Goal: Book appointment/travel/reservation

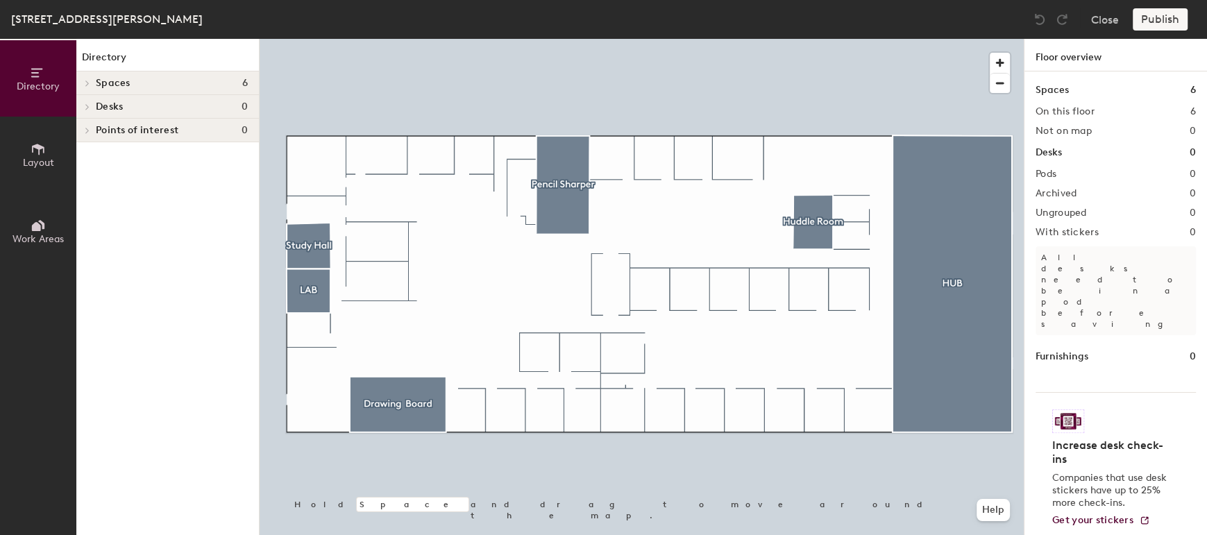
click at [180, 87] on h4 "Spaces 6" at bounding box center [172, 83] width 152 height 11
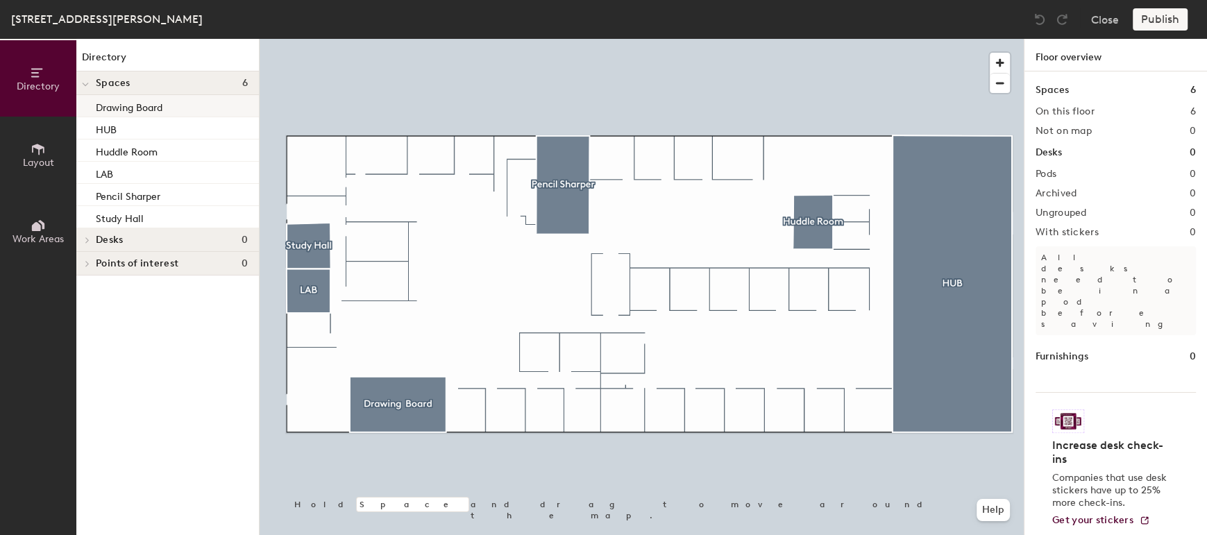
click at [212, 112] on div "Drawing Board" at bounding box center [167, 106] width 183 height 22
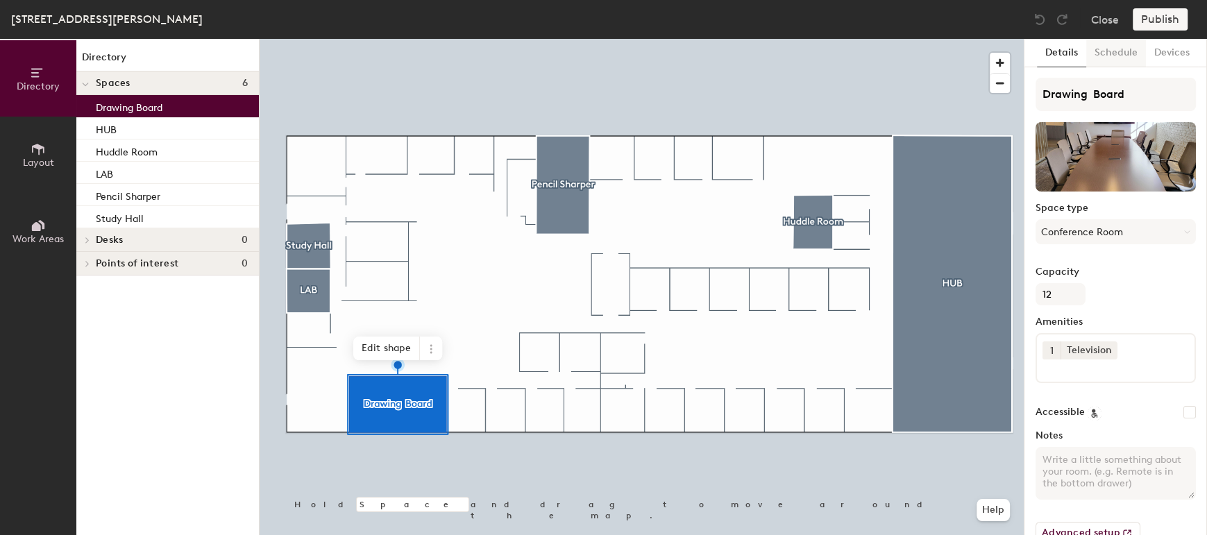
click at [1116, 45] on button "Schedule" at bounding box center [1116, 53] width 60 height 28
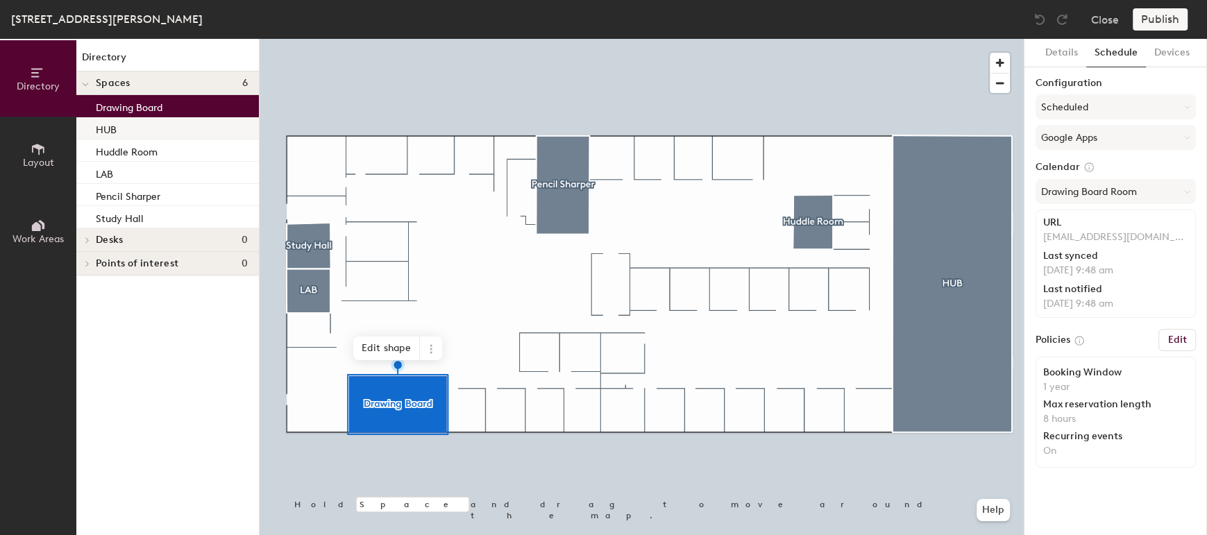
click at [231, 133] on div "HUB" at bounding box center [167, 128] width 183 height 22
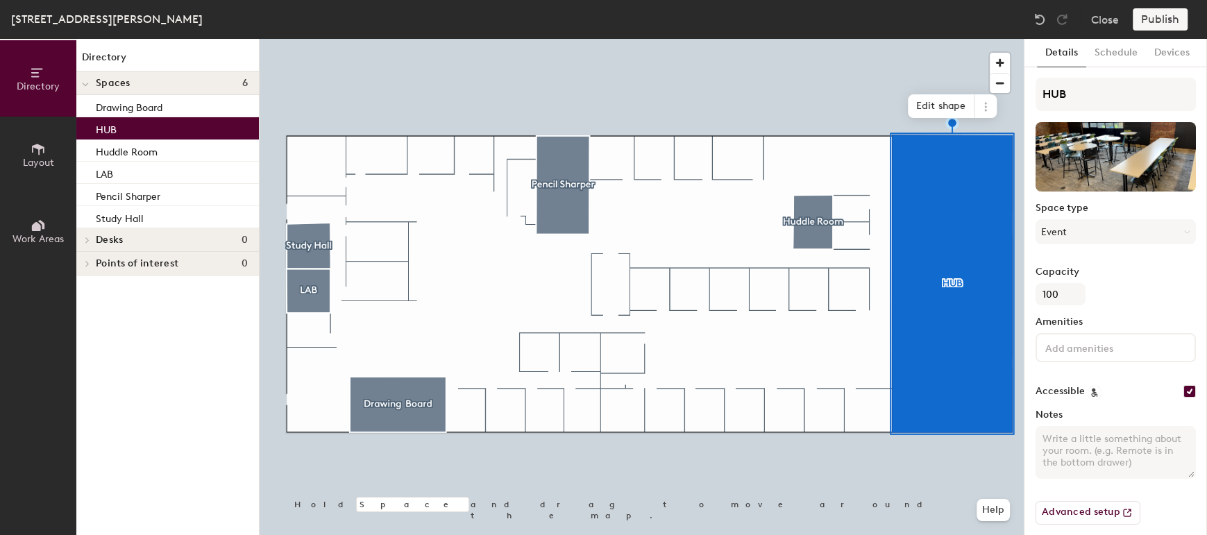
drag, startPoint x: 1112, startPoint y: 49, endPoint x: 1043, endPoint y: 72, distance: 72.6
click at [1112, 49] on button "Schedule" at bounding box center [1116, 53] width 60 height 28
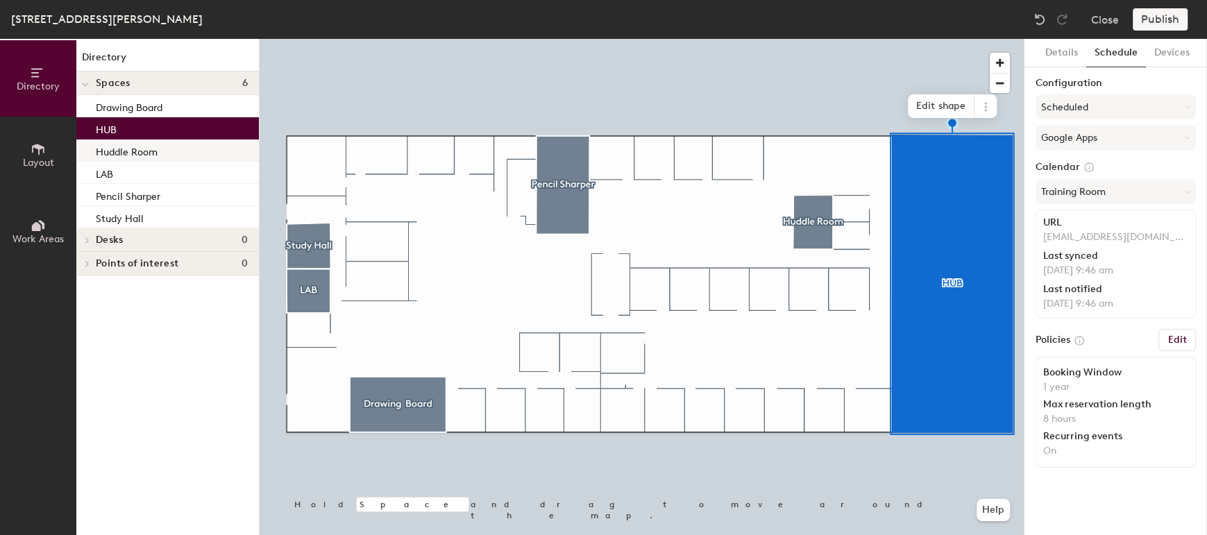
click at [189, 156] on div "Huddle Room" at bounding box center [167, 150] width 183 height 22
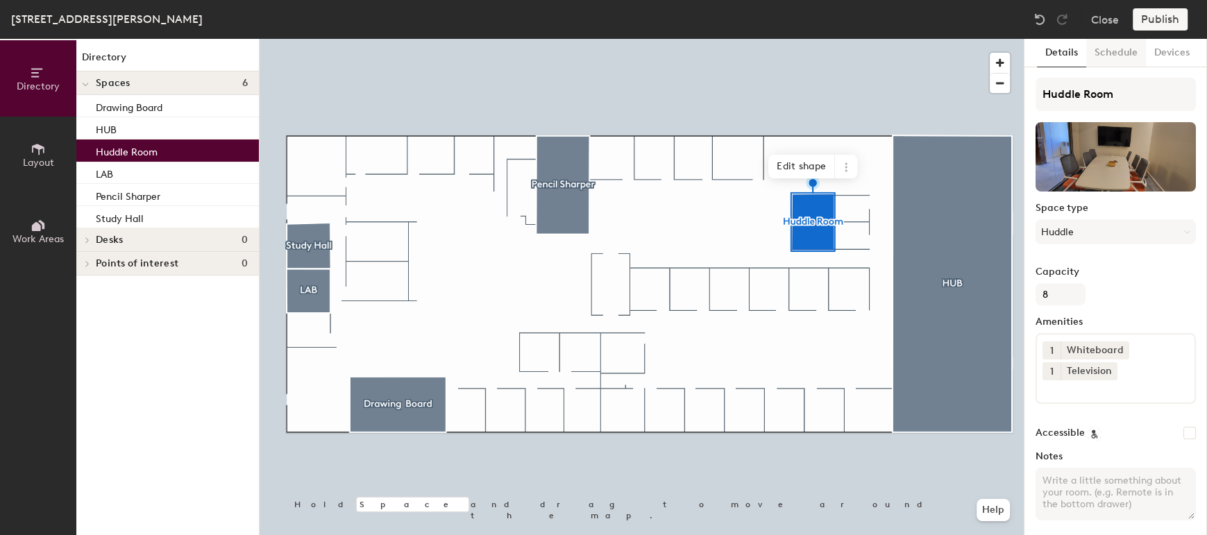
click at [1117, 44] on button "Schedule" at bounding box center [1116, 53] width 60 height 28
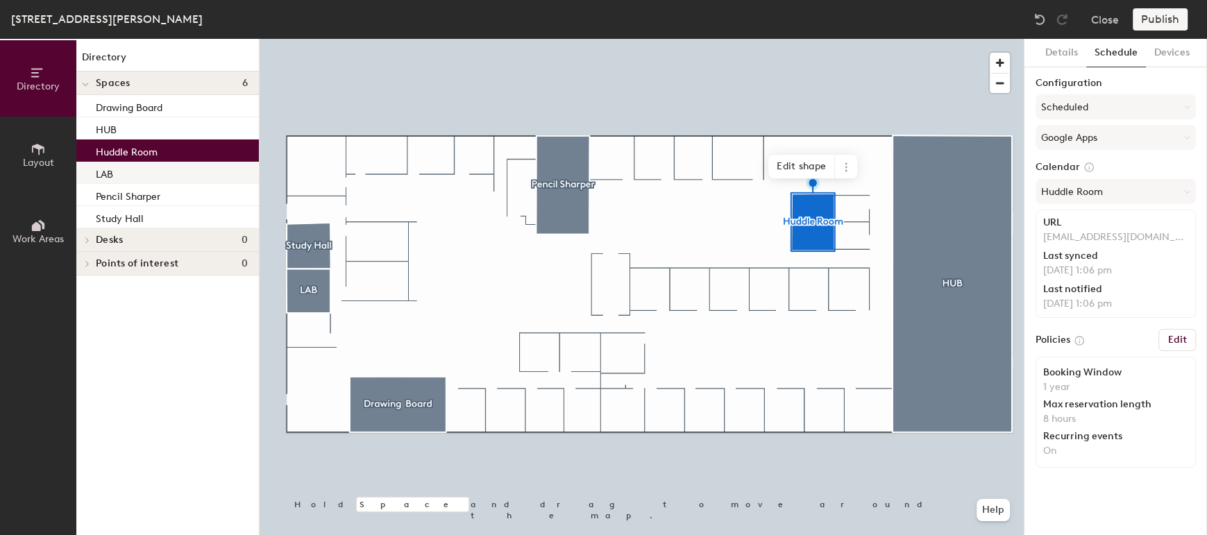
click at [196, 173] on div "LAB" at bounding box center [167, 173] width 183 height 22
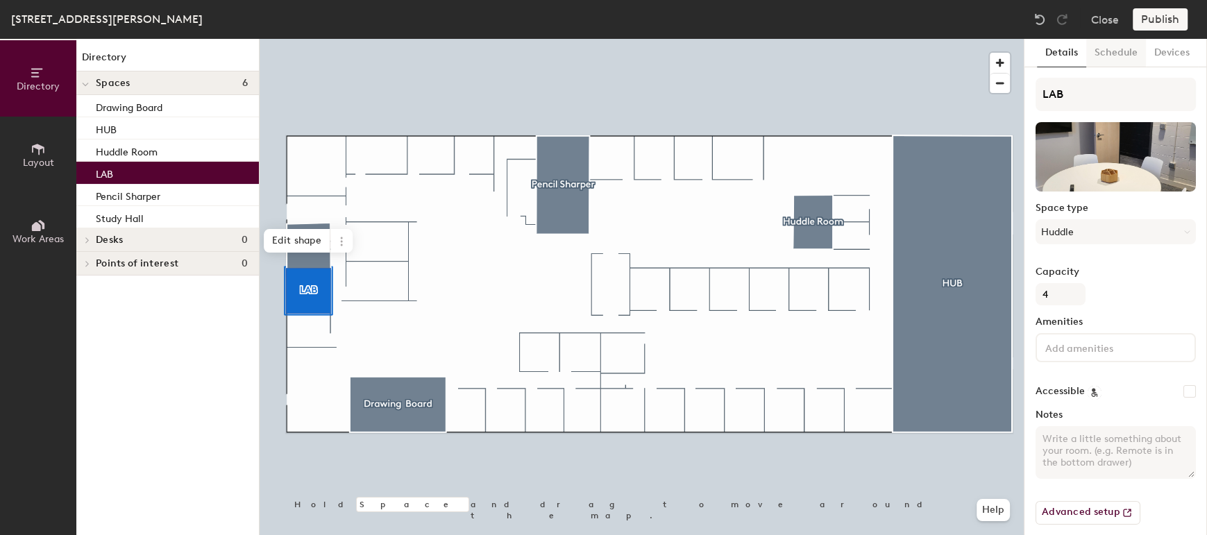
click at [1109, 56] on button "Schedule" at bounding box center [1116, 53] width 60 height 28
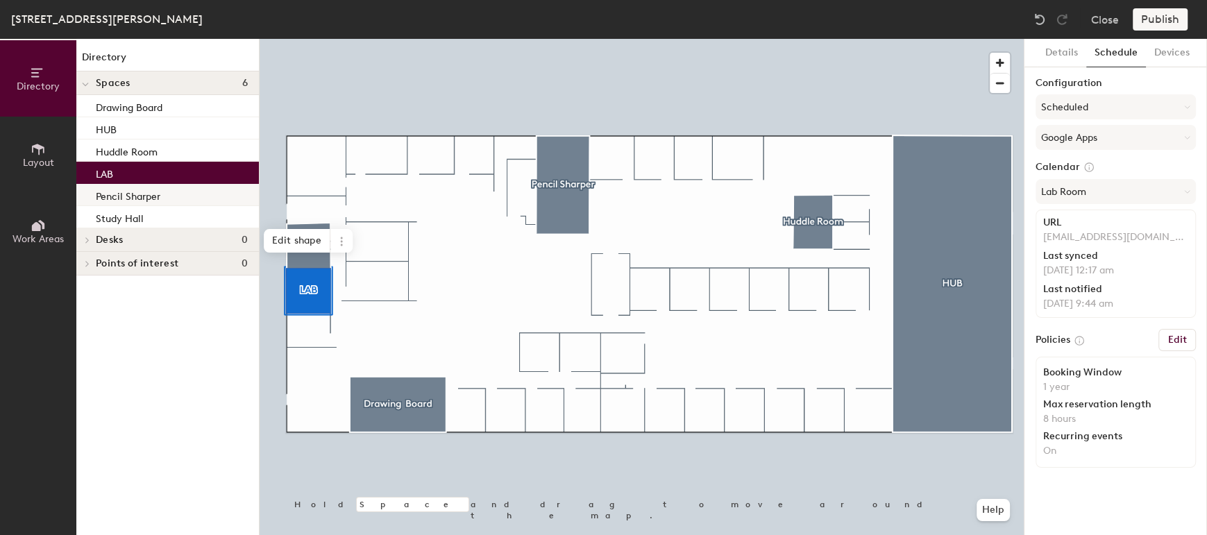
click at [202, 203] on div "Pencil Sharper" at bounding box center [167, 195] width 183 height 22
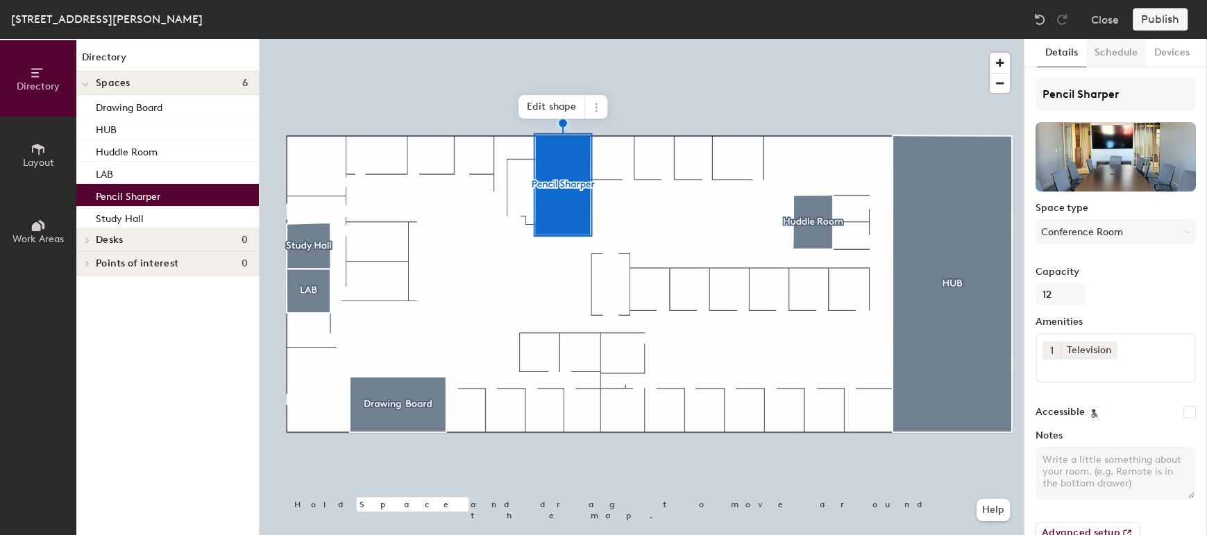
click at [1116, 51] on button "Schedule" at bounding box center [1116, 53] width 60 height 28
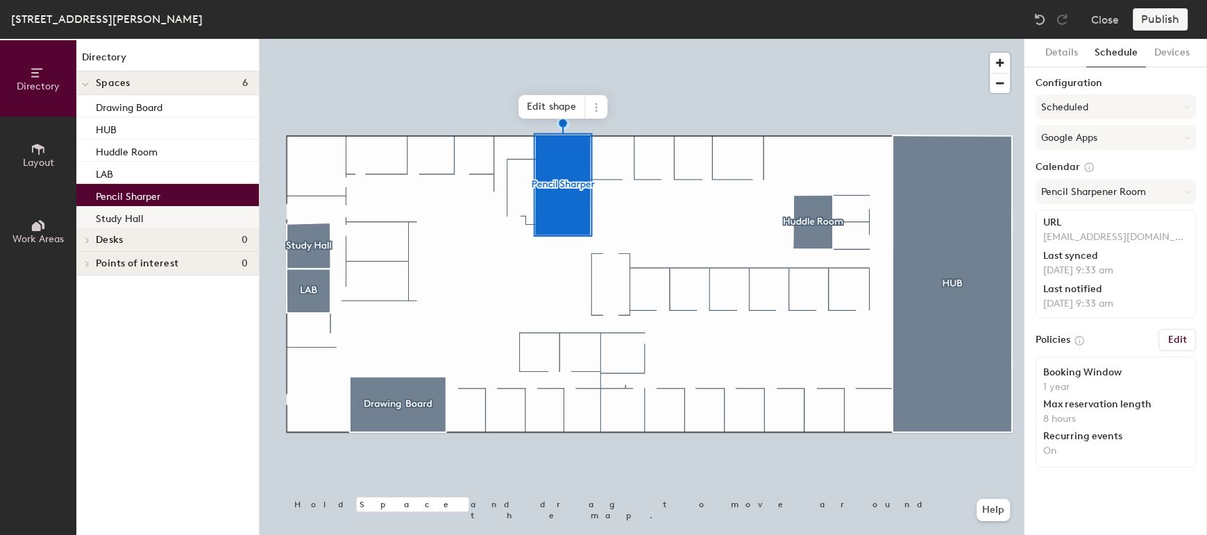
click at [121, 215] on p "Study Hall" at bounding box center [120, 217] width 48 height 16
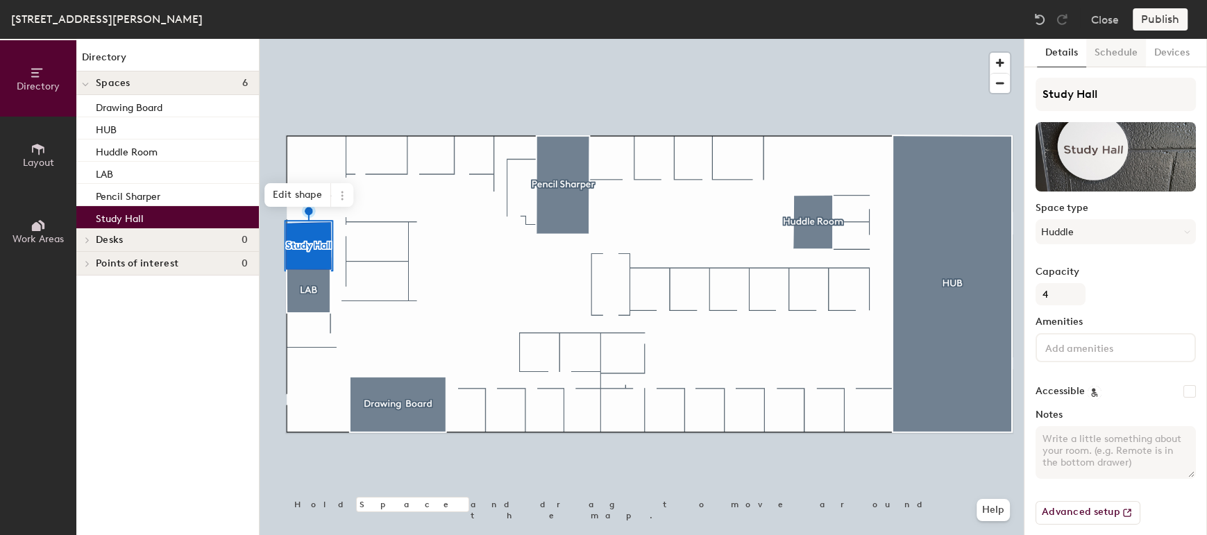
click at [1122, 53] on button "Schedule" at bounding box center [1116, 53] width 60 height 28
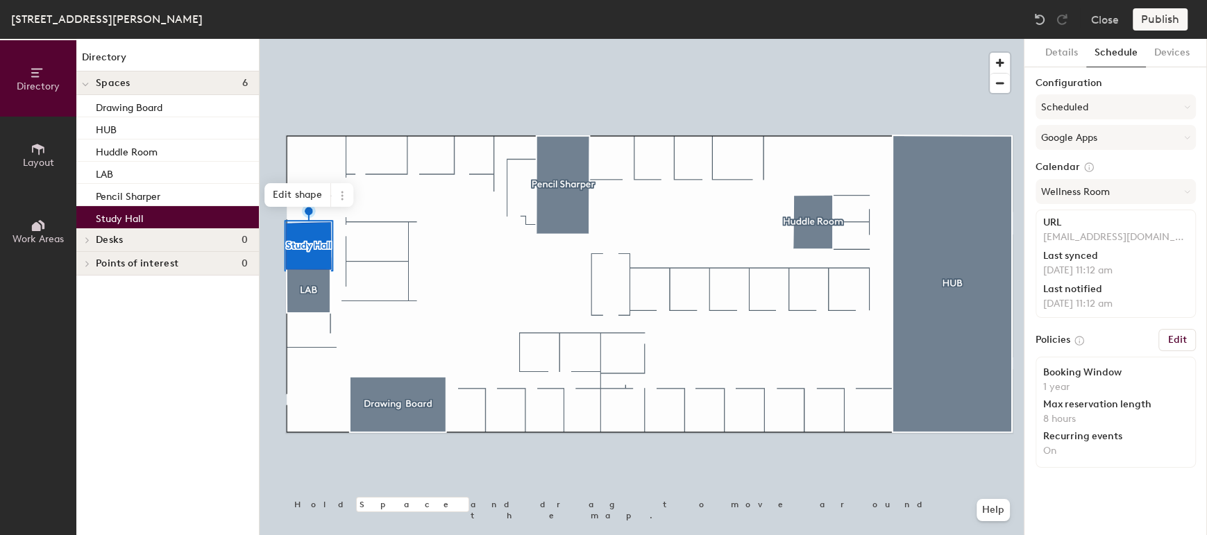
click at [178, 245] on div "Desks 0" at bounding box center [167, 240] width 183 height 24
click at [1095, 22] on button "Close" at bounding box center [1105, 19] width 28 height 22
